Goal: Transaction & Acquisition: Obtain resource

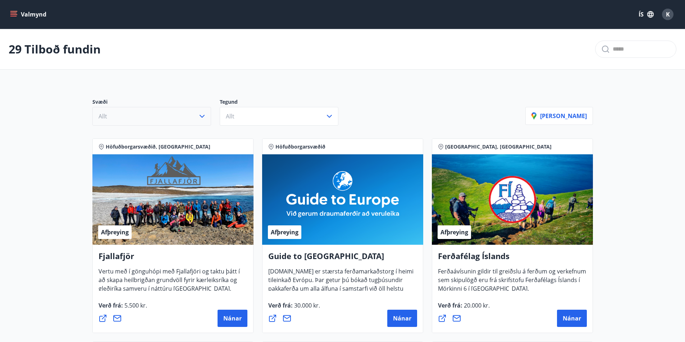
click at [201, 116] on icon "button" at bounding box center [202, 116] width 9 height 9
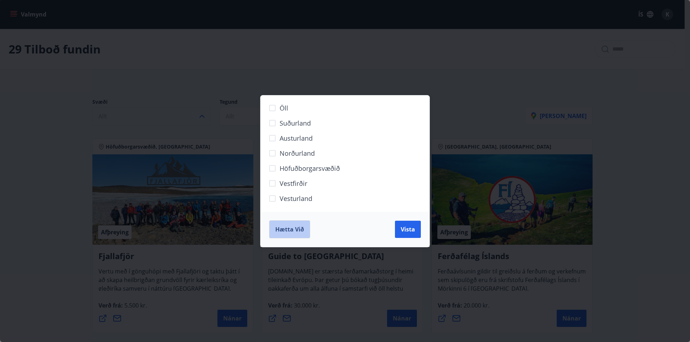
drag, startPoint x: 280, startPoint y: 229, endPoint x: 275, endPoint y: 225, distance: 6.2
click at [278, 227] on span "Hætta við" at bounding box center [289, 230] width 29 height 8
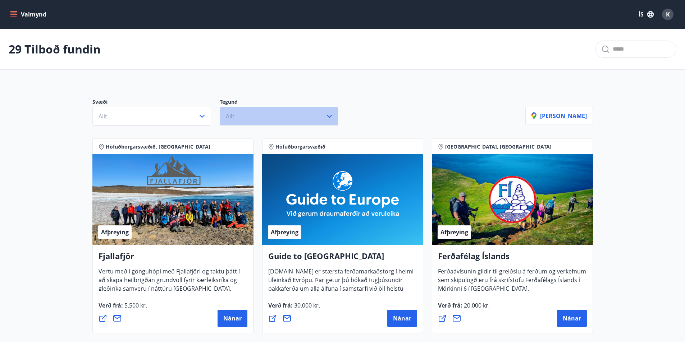
click at [329, 117] on icon "button" at bounding box center [329, 116] width 9 height 9
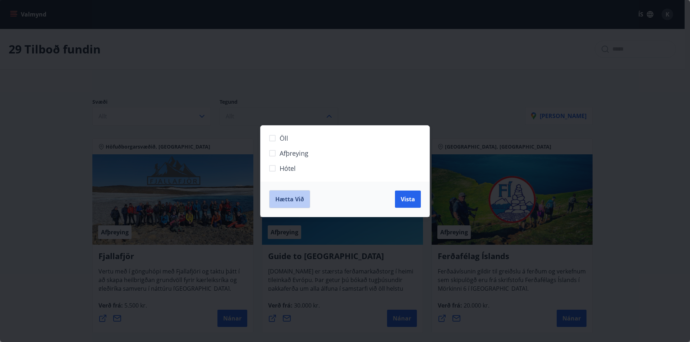
drag, startPoint x: 277, startPoint y: 203, endPoint x: 100, endPoint y: 126, distance: 192.8
click at [276, 202] on span "Hætta við" at bounding box center [289, 199] width 29 height 8
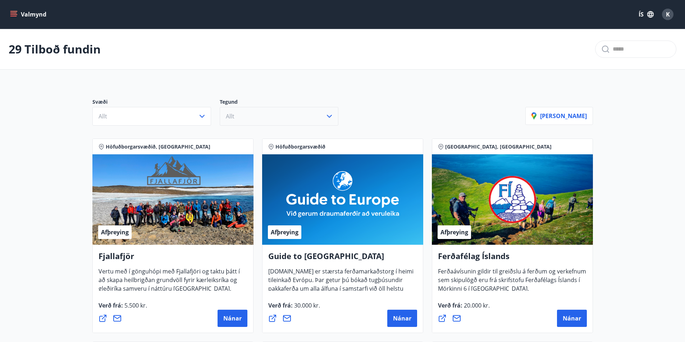
click at [12, 15] on icon "menu" at bounding box center [14, 14] width 8 height 1
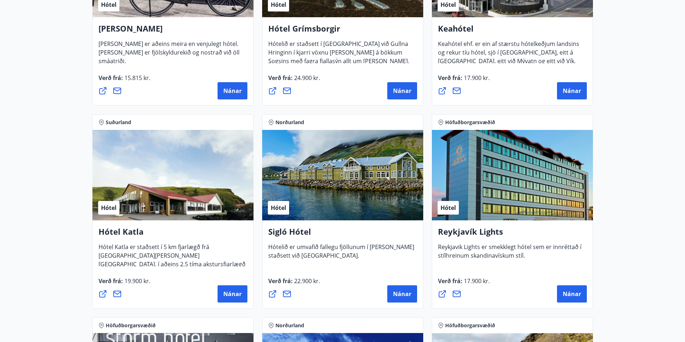
scroll to position [647, 0]
